Goal: Contribute content: Add original content to the website for others to see

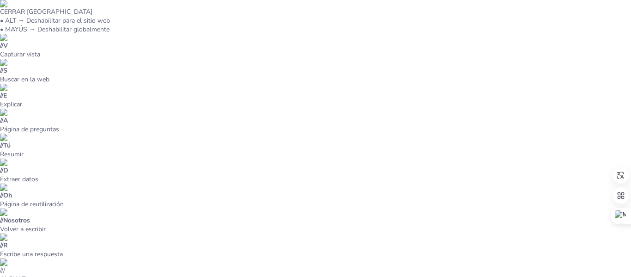
type input "Bebida energizante de mucilago de nopal (Opuntia ficus-indica) y huanarpo macho"
checkbox input "true"
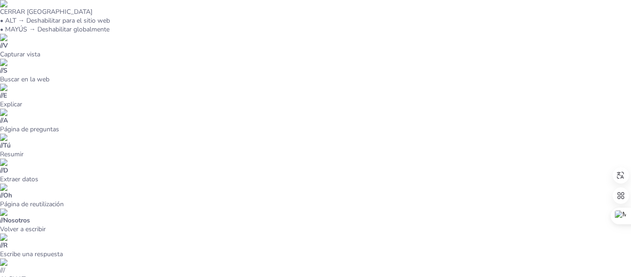
type textarea "Lo ipsumdolors am conse a elitsedd eiusm tempor inc utlaboree doloremagn aliq e…"
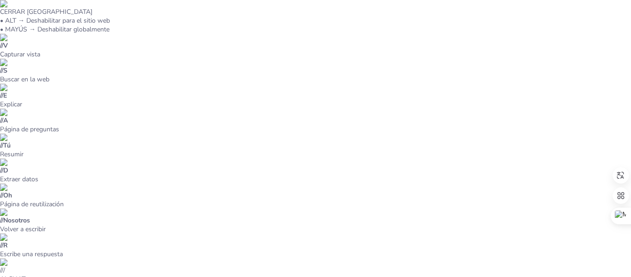
checkbox input "true"
type textarea "Lo ipsumdolors am co adipisc el seddoeius temporincid ut la etdolorema aliqu en…"
checkbox input "true"
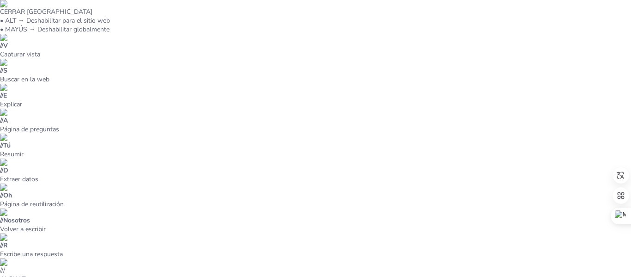
type textarea "Los jóvenes adultos representan un segmento clave [PERSON_NAME] que busca activ…"
checkbox input "true"
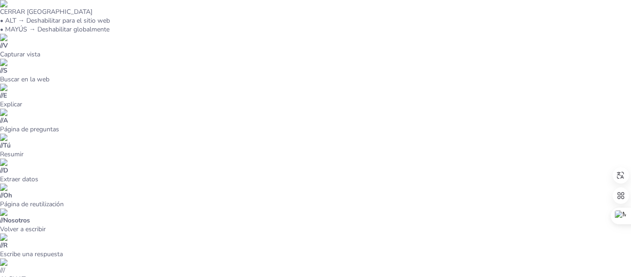
type textarea "La selección cuidadosa de ingredientes es fundamental para el éxito del néctar.…"
checkbox input "true"
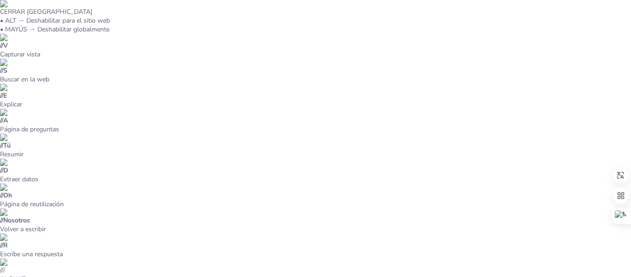
type textarea "La capacidad de producción de 1,000 L/mes es un factor clave para determinar la…"
checkbox input "true"
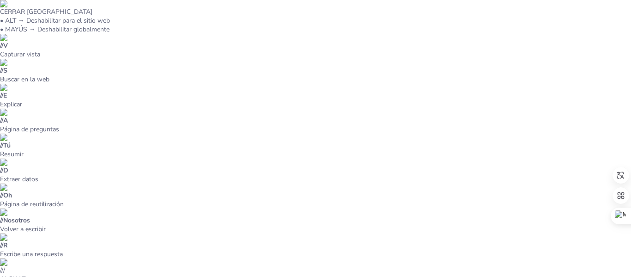
type textarea "La evaluación sensorial es esencial para comprender cómo los consumidores perci…"
checkbox input "true"
type textarea "El cumplimiento normativo es un aspecto crítico en la industria alimentaria. As…"
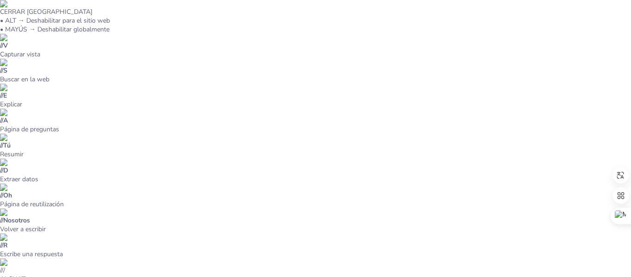
scroll to position [217, 0]
checkbox input "true"
type textarea "La proyección de ventas es un indicador clave de la viabilidad del producto. Un…"
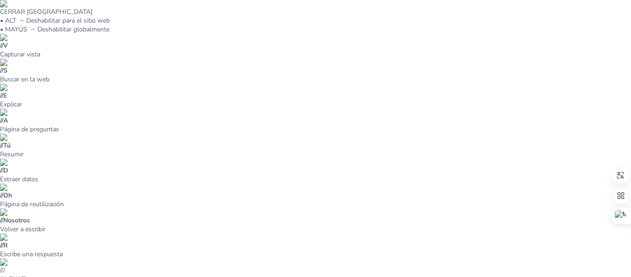
checkbox input "true"
type textarea "El alto potencial [PERSON_NAME] de esta bebida energizante es un indicador posi…"
checkbox input "true"
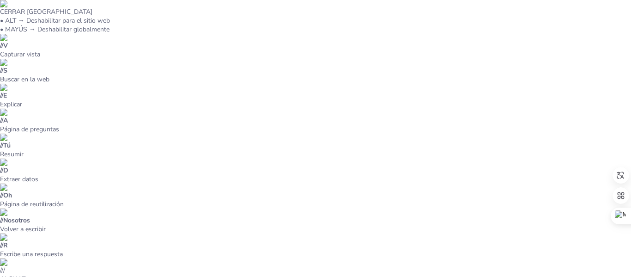
scroll to position [21, 0]
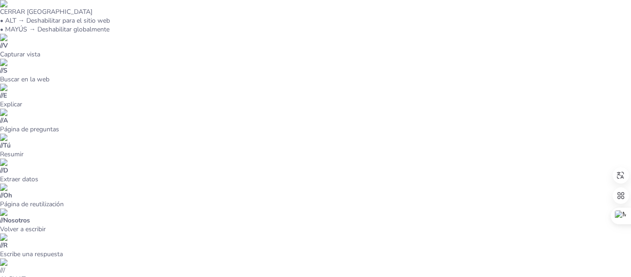
checkbox input "true"
type textarea "El objetivo principal de este proyecto es desarrollar una formulación teórica p…"
checkbox input "true"
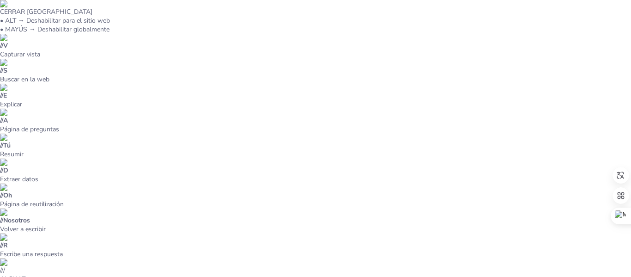
type textarea "En esta introducción, se presentan dos ingredientes clave: el nopal y el huanar…"
checkbox input "true"
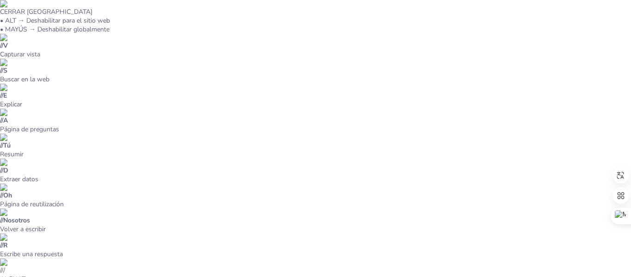
checkbox input "true"
type textarea "En esta introducción, se presentan dos ingredientes clave: el nopal y el huanar…"
checkbox input "true"
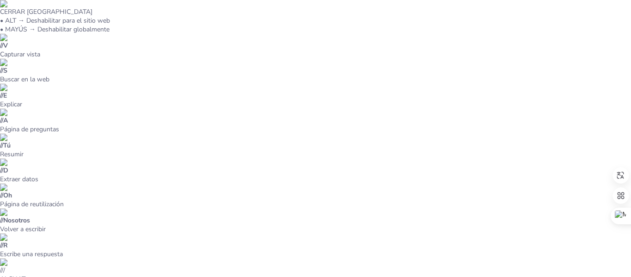
type textarea "El objetivo principal de este proyecto es desarrollar una formulación teórica p…"
checkbox input "true"
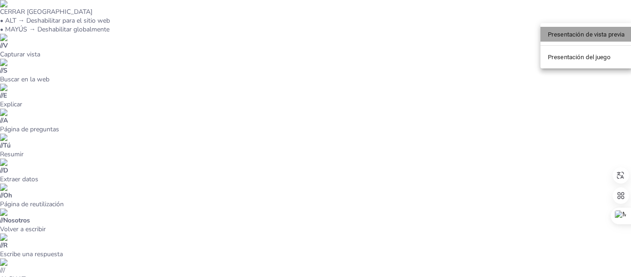
click at [586, 33] on font "Presentación de vista previa" at bounding box center [586, 34] width 77 height 7
